Goal: Find specific page/section: Find specific page/section

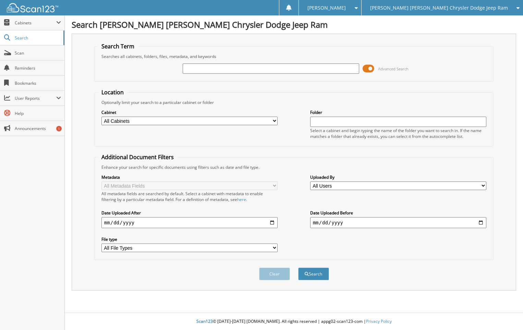
click at [201, 68] on input "text" at bounding box center [271, 68] width 176 height 10
type input "SL150959"
click at [298, 268] on button "Search" at bounding box center [313, 274] width 31 height 13
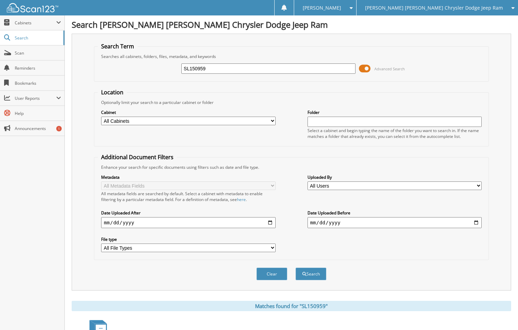
click at [274, 120] on select "All Cabinets CAR DEALS PARTS SERVICE RO Needs Filing" at bounding box center [188, 121] width 174 height 9
select select "46023"
click at [101, 117] on select "All Cabinets CAR DEALS PARTS SERVICE RO Needs Filing" at bounding box center [188, 121] width 174 height 9
click at [316, 272] on button "Search" at bounding box center [311, 274] width 31 height 13
drag, startPoint x: 214, startPoint y: 67, endPoint x: 166, endPoint y: 45, distance: 52.4
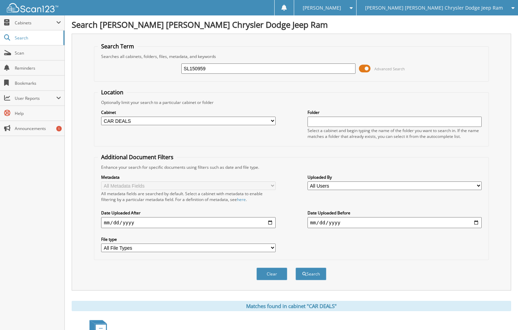
click at [165, 50] on fieldset "Search Term Searches all cabinets, folders, files, metadata, and keywords SL150…" at bounding box center [291, 62] width 395 height 39
type input "[PERSON_NAME]"
click at [316, 273] on button "Search" at bounding box center [311, 274] width 31 height 13
drag, startPoint x: 218, startPoint y: 70, endPoint x: 170, endPoint y: 70, distance: 47.7
click at [170, 70] on div "[PERSON_NAME] Advanced Search" at bounding box center [292, 68] width 388 height 19
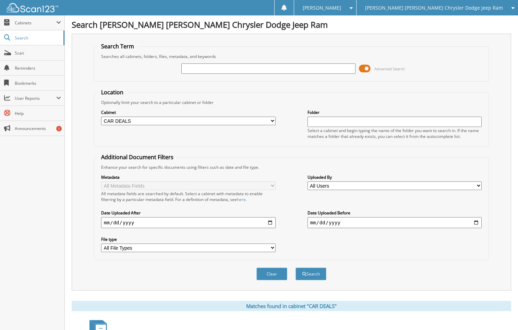
click at [212, 68] on input "text" at bounding box center [268, 68] width 174 height 10
type input "SL150959"
click at [307, 271] on button "Search" at bounding box center [311, 274] width 31 height 13
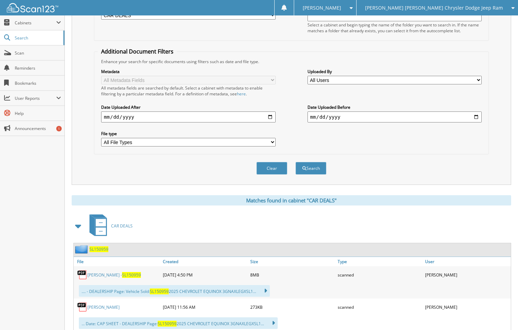
scroll to position [128, 0]
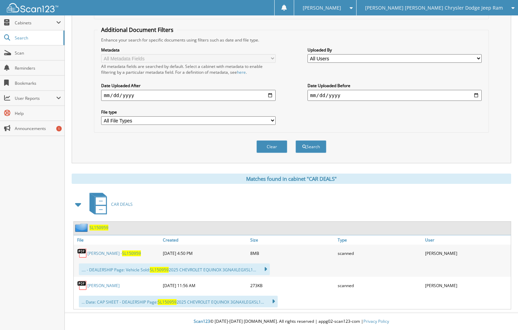
click at [102, 253] on link "Wagers, Alisa Ann - SL150959" at bounding box center [114, 253] width 54 height 6
click at [16, 36] on span "Search" at bounding box center [37, 38] width 45 height 6
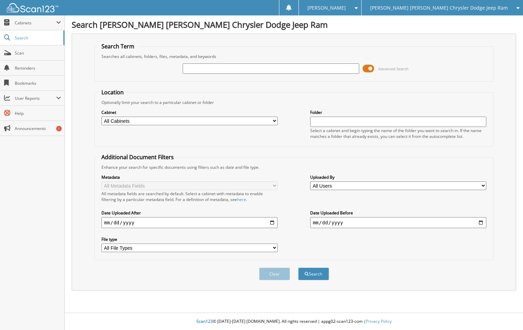
click at [274, 120] on select "All Cabinets CAR DEALS PARTS SERVICE RO Needs Filing" at bounding box center [190, 121] width 176 height 9
select select "46029"
click at [102, 117] on select "All Cabinets CAR DEALS PARTS SERVICE RO Needs Filing" at bounding box center [190, 121] width 176 height 9
click at [235, 69] on input "text" at bounding box center [271, 68] width 176 height 10
type input "[PERSON_NAME]"
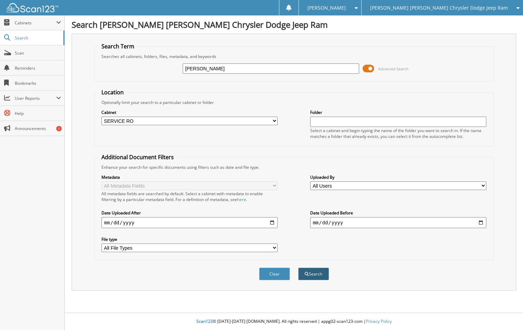
click at [319, 270] on button "Search" at bounding box center [313, 274] width 31 height 13
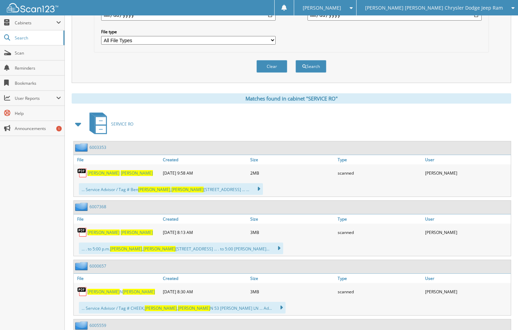
scroll to position [206, 0]
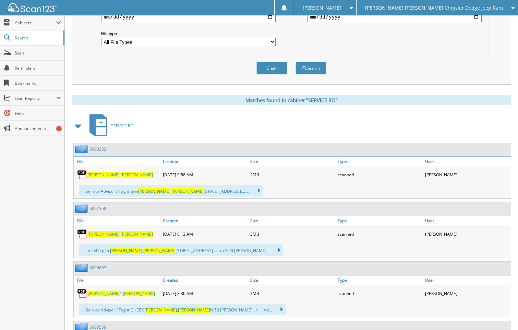
click at [96, 173] on span "STEVE" at bounding box center [103, 175] width 32 height 6
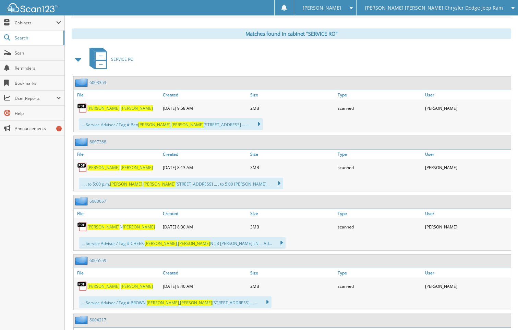
scroll to position [274, 0]
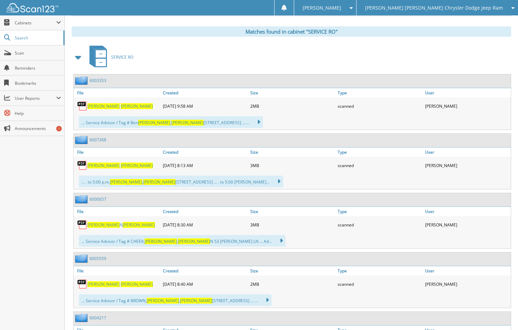
click at [121, 164] on span "SMITH" at bounding box center [137, 166] width 32 height 6
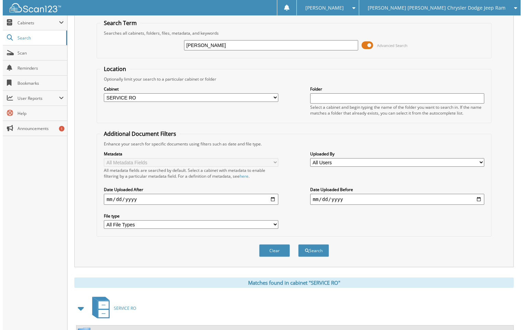
scroll to position [0, 0]
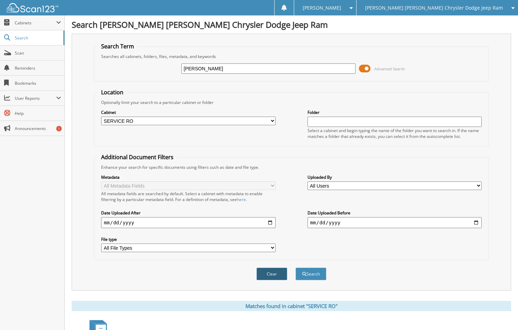
click at [270, 274] on button "Clear" at bounding box center [272, 274] width 31 height 13
select select
